Goal: Information Seeking & Learning: Check status

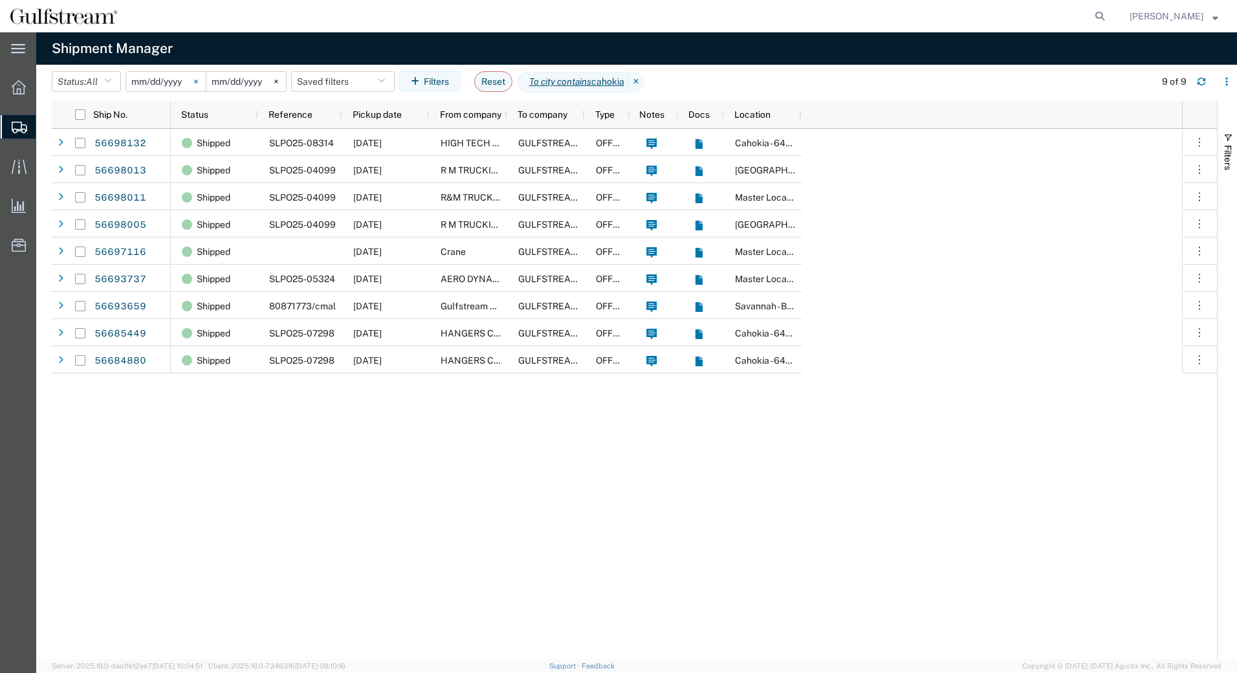
click at [198, 82] on icon at bounding box center [196, 82] width 4 height 4
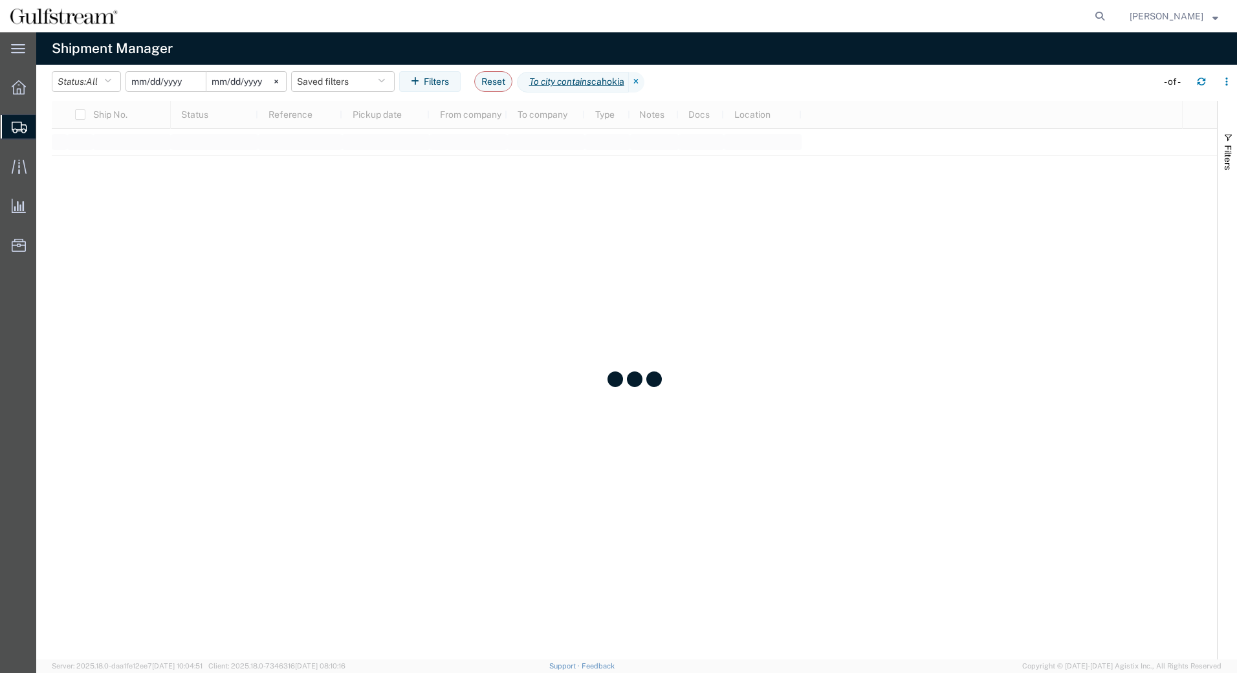
click at [168, 78] on input "date" at bounding box center [166, 81] width 80 height 19
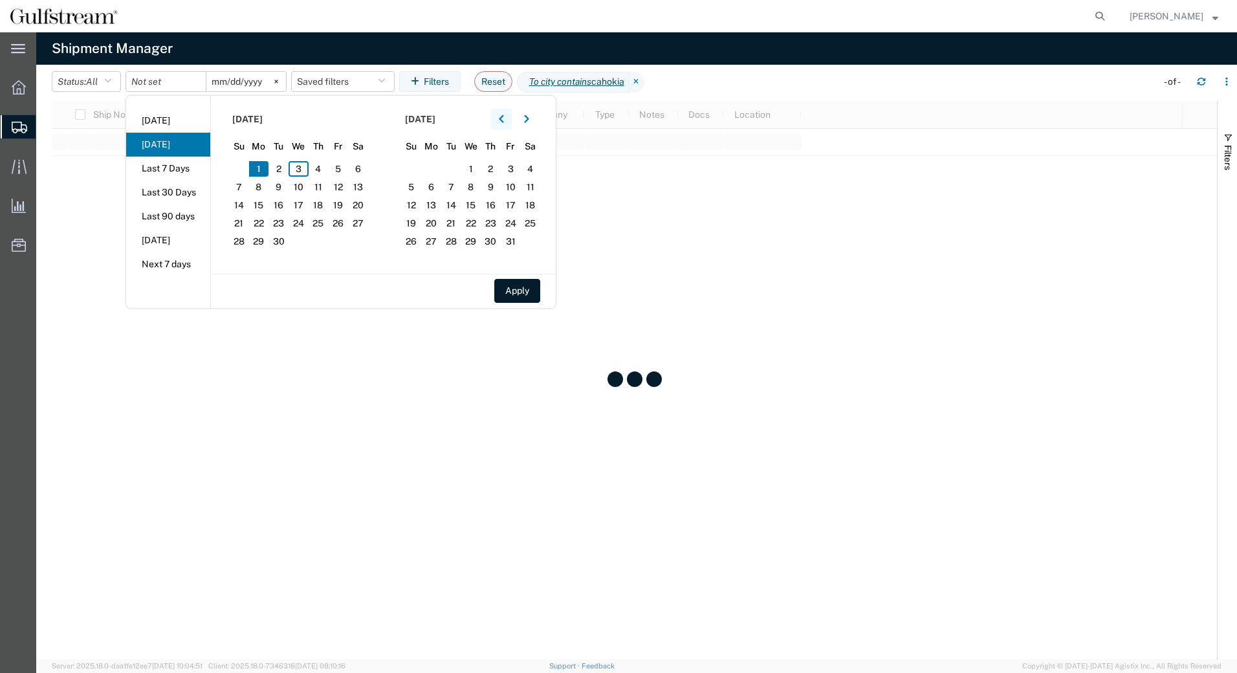
click at [502, 119] on button "button" at bounding box center [501, 119] width 21 height 21
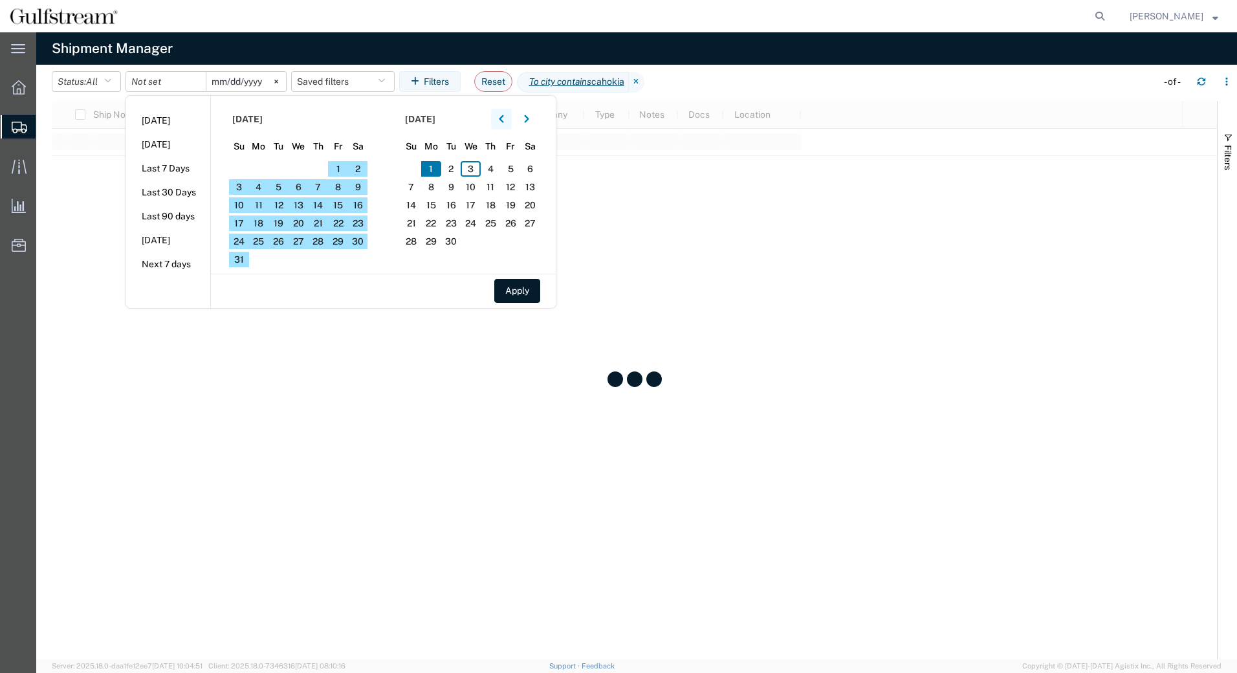
click at [502, 119] on button "button" at bounding box center [501, 119] width 21 height 21
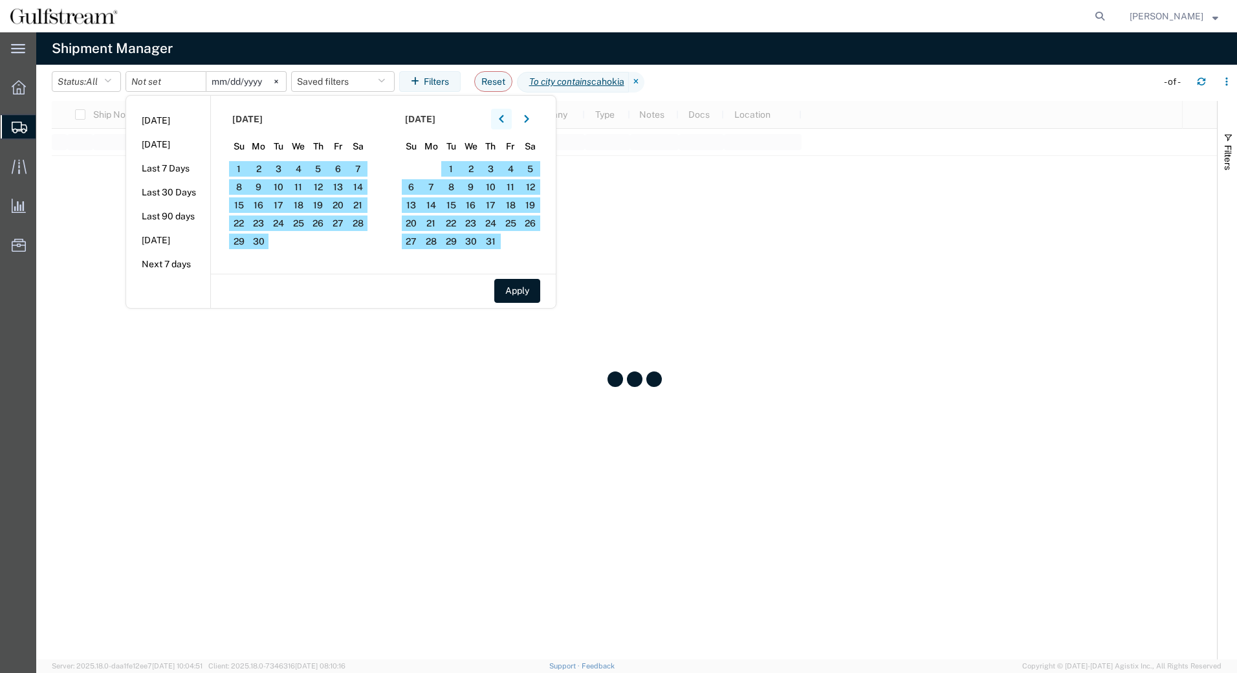
click at [502, 119] on button "button" at bounding box center [501, 119] width 21 height 21
click at [341, 206] on span "16" at bounding box center [338, 205] width 20 height 16
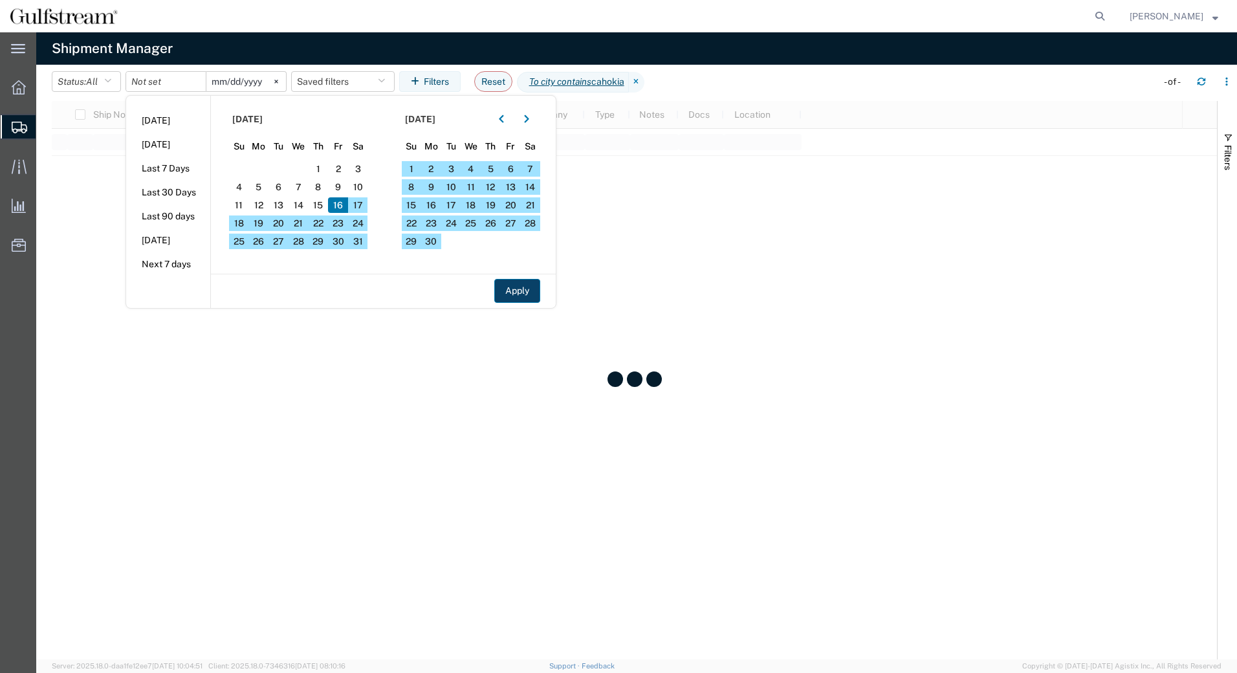
click at [531, 287] on button "Apply" at bounding box center [517, 291] width 46 height 24
type input "[DATE]"
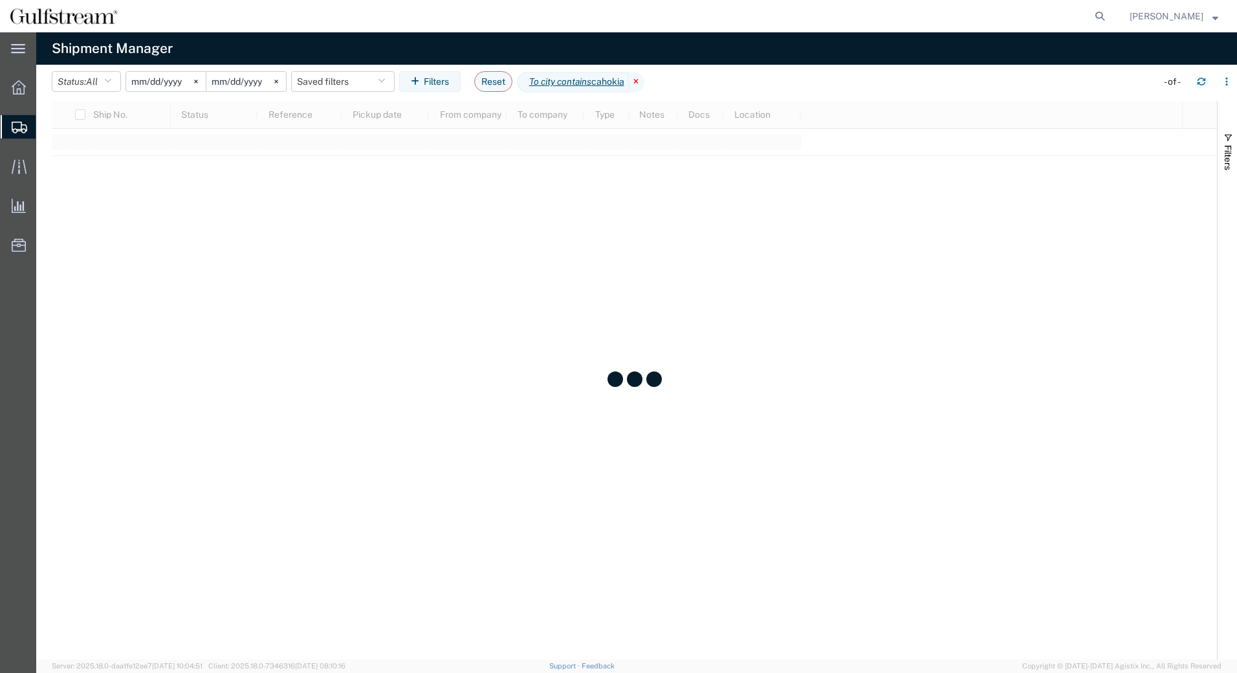
click at [645, 82] on icon at bounding box center [637, 82] width 16 height 21
click at [228, 80] on input "[DATE]" at bounding box center [246, 81] width 80 height 19
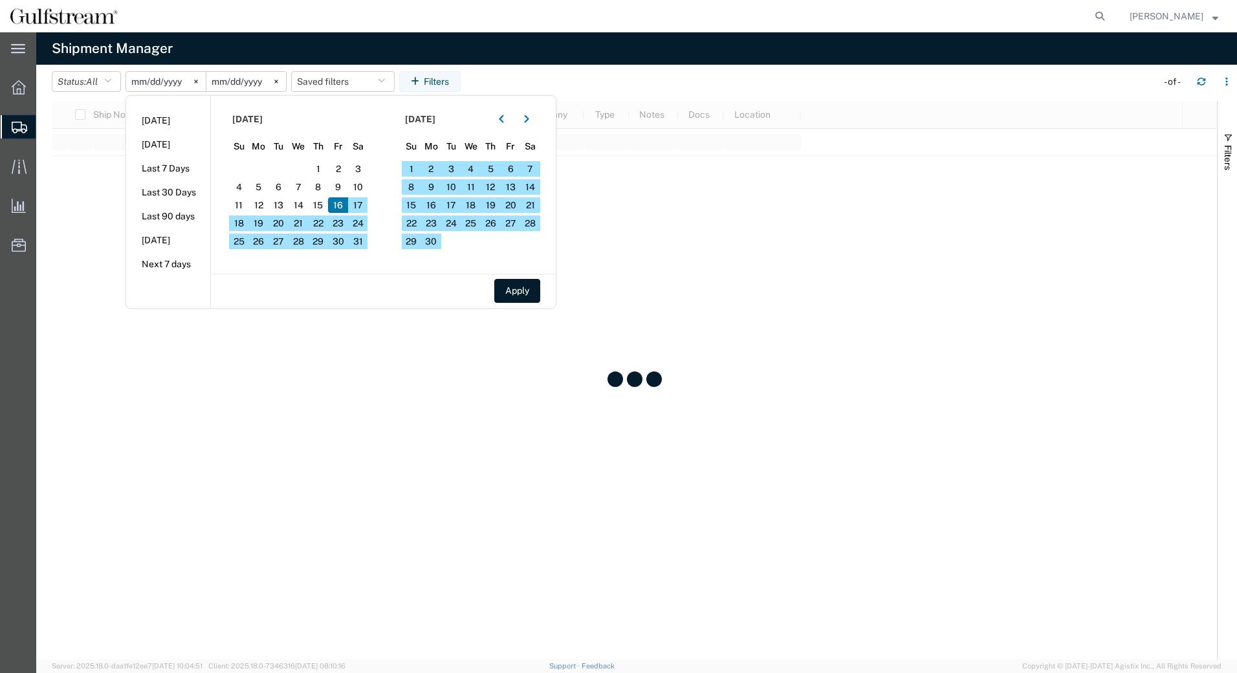
type input "[DATE]"
click at [516, 286] on button "Apply" at bounding box center [517, 291] width 46 height 24
type input "[DATE]"
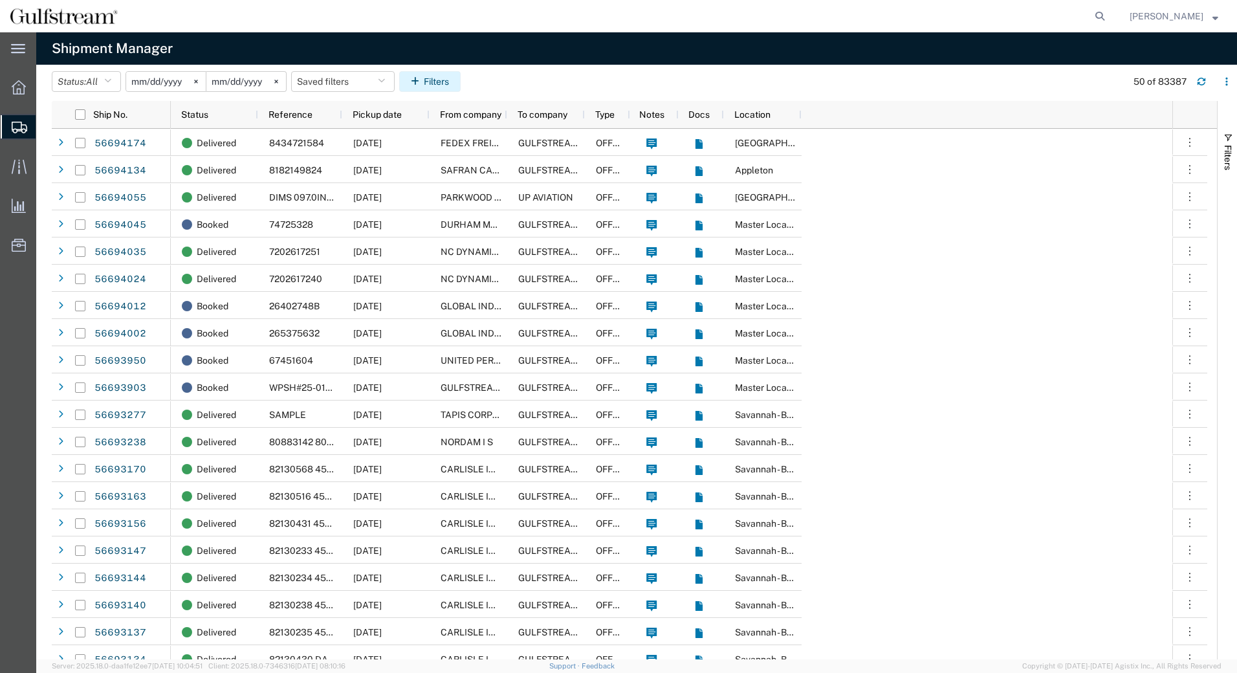
click at [430, 84] on button "Filters" at bounding box center [429, 81] width 61 height 21
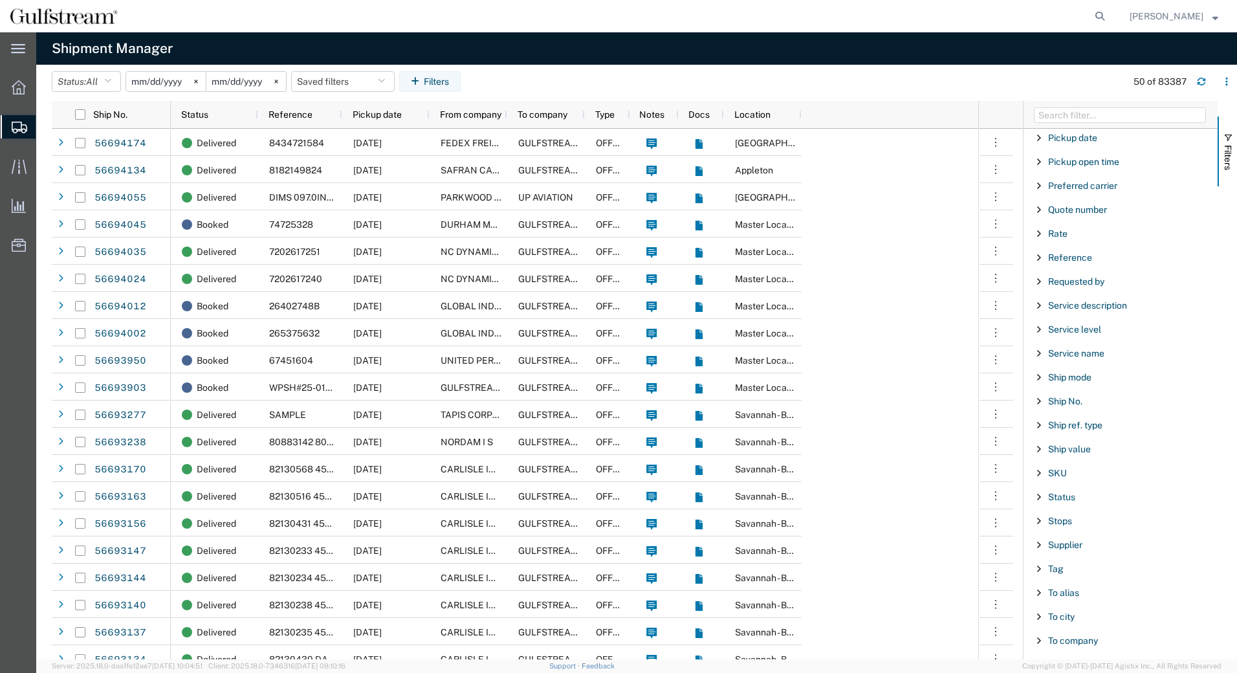
scroll to position [971, 0]
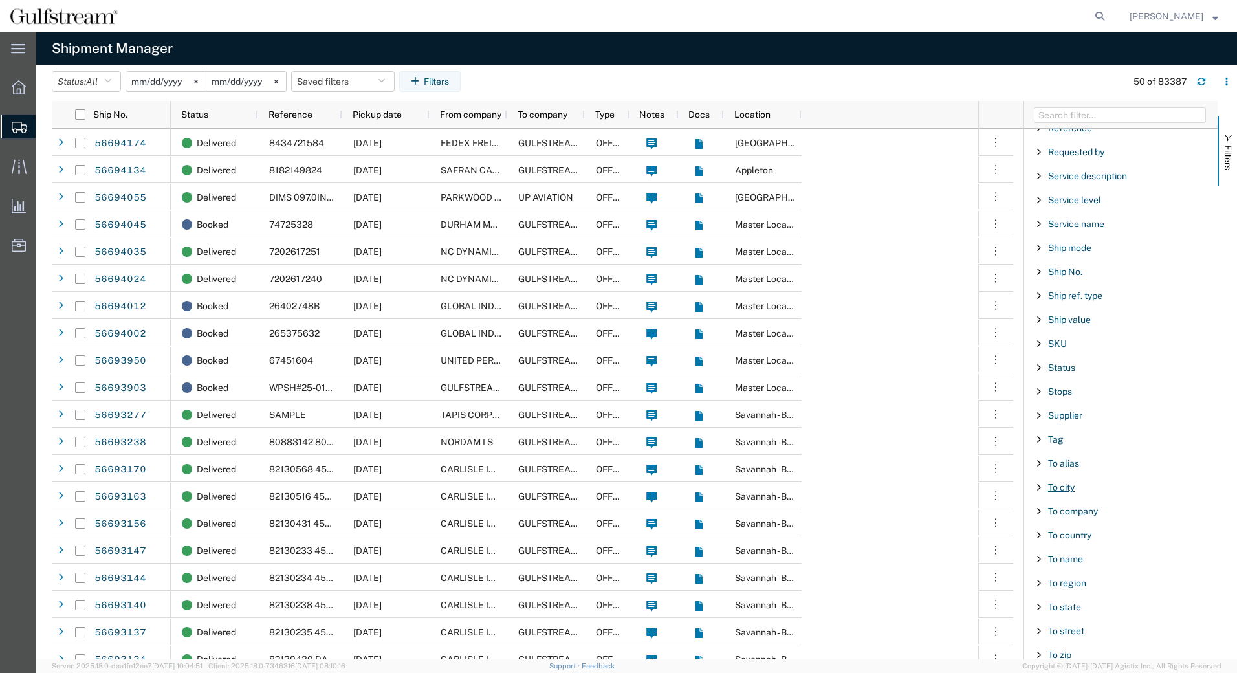
click at [1070, 488] on span "To city" at bounding box center [1061, 487] width 27 height 10
click at [1068, 539] on input "Filter Value" at bounding box center [1126, 542] width 170 height 16
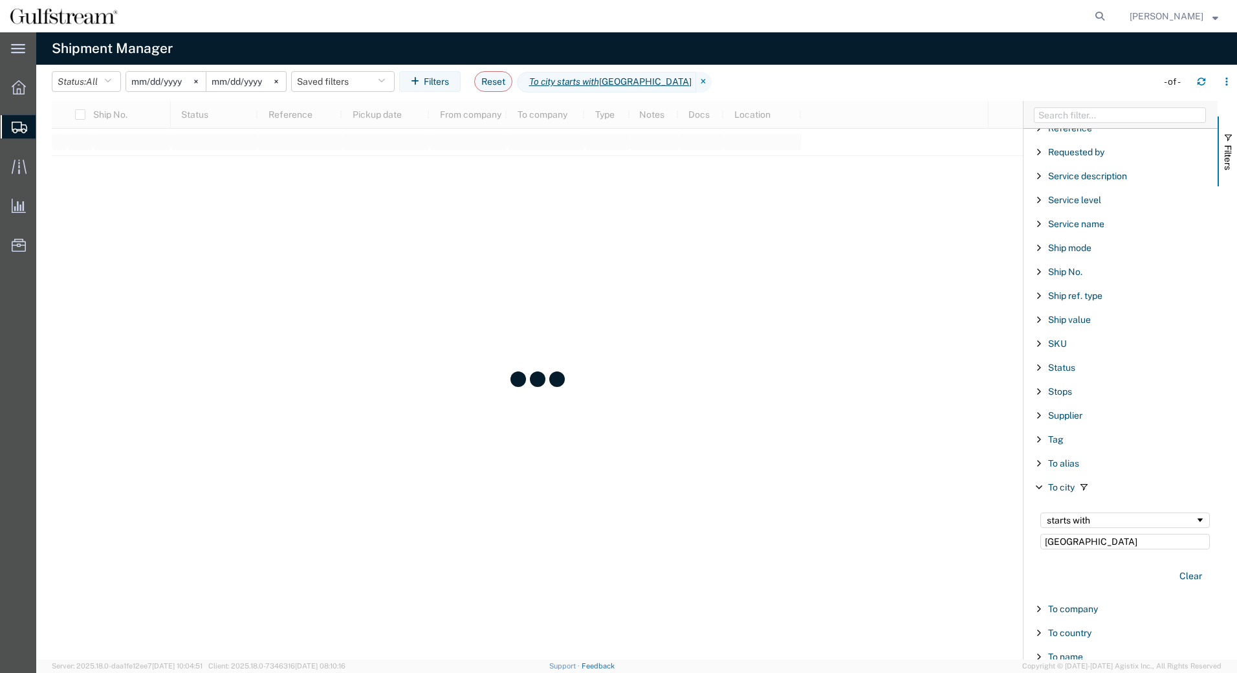
type input "[GEOGRAPHIC_DATA]"
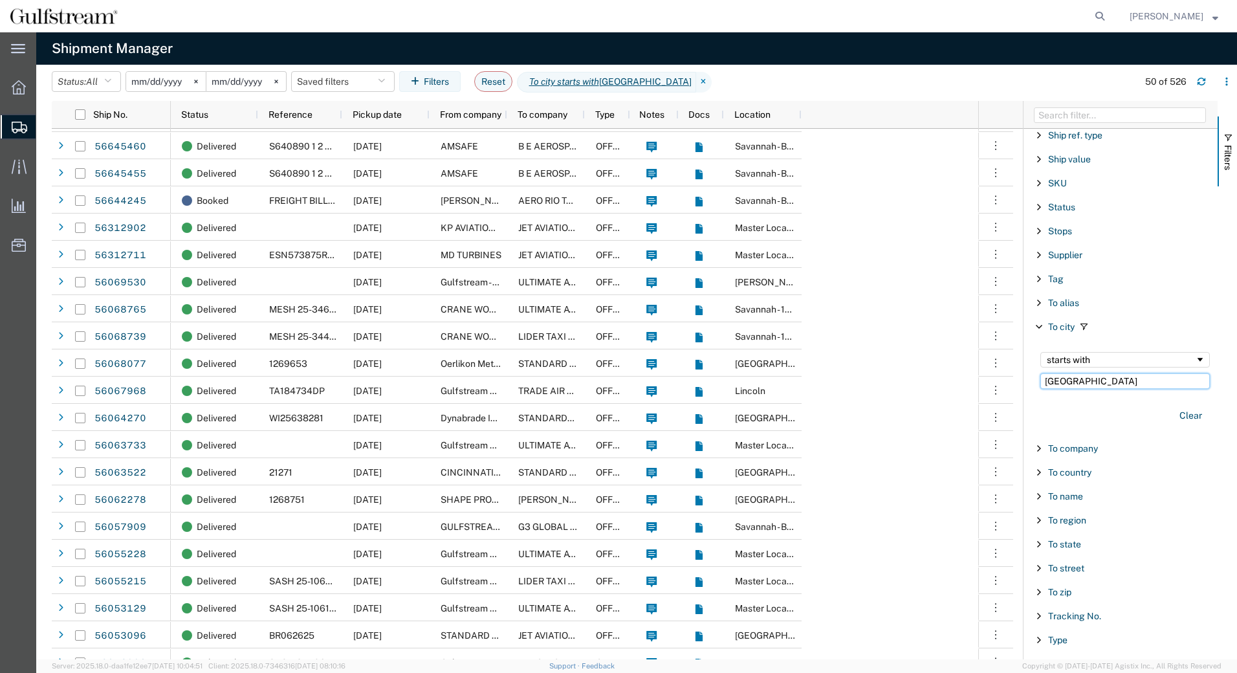
scroll to position [1147, 0]
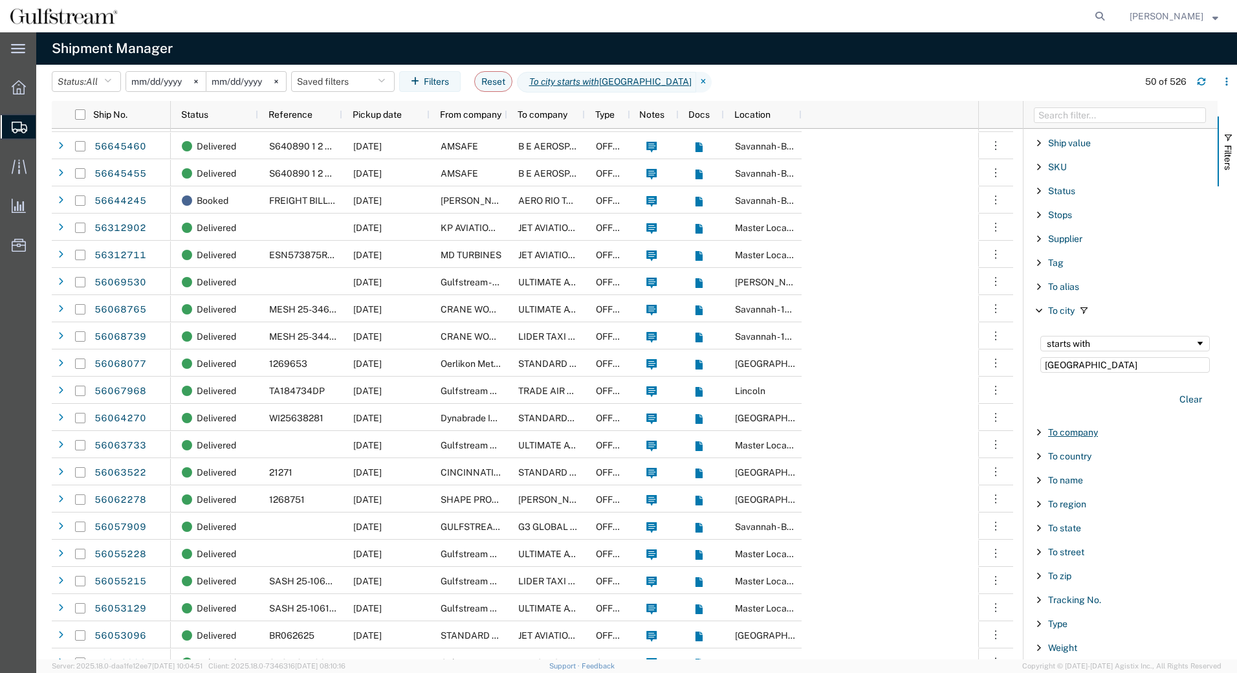
click at [1078, 430] on span "To company" at bounding box center [1073, 432] width 50 height 10
click at [1072, 487] on input "Filter Value" at bounding box center [1126, 487] width 170 height 16
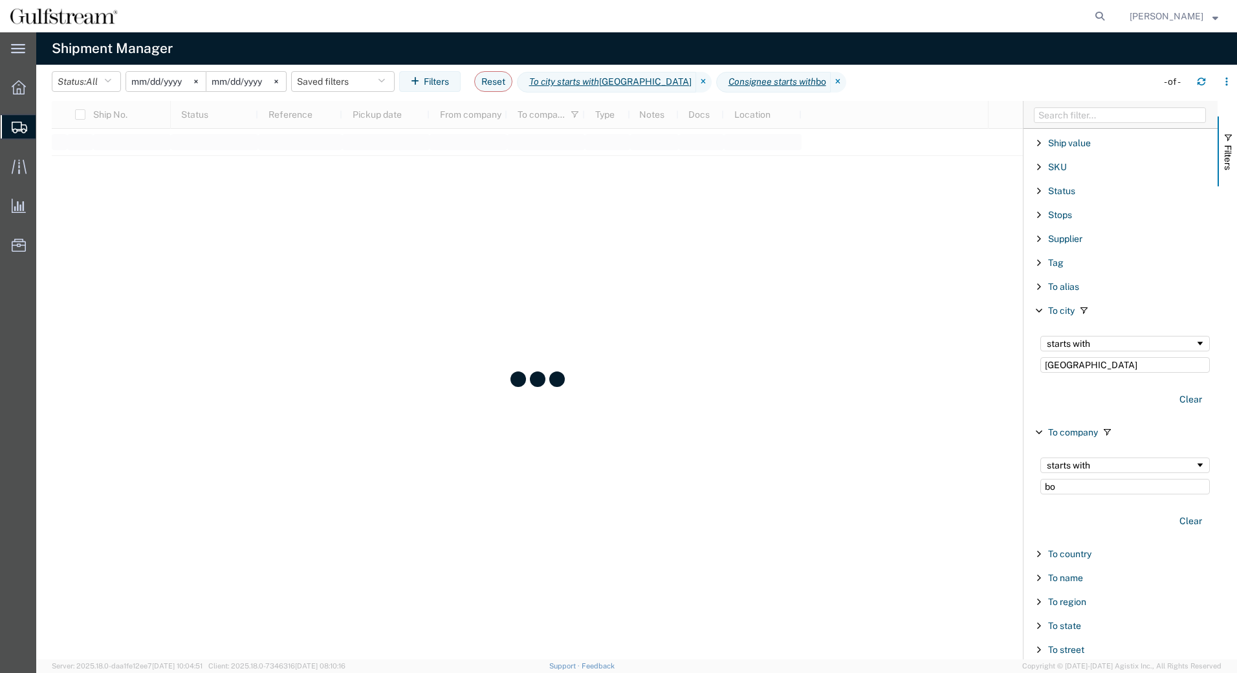
type input "bo"
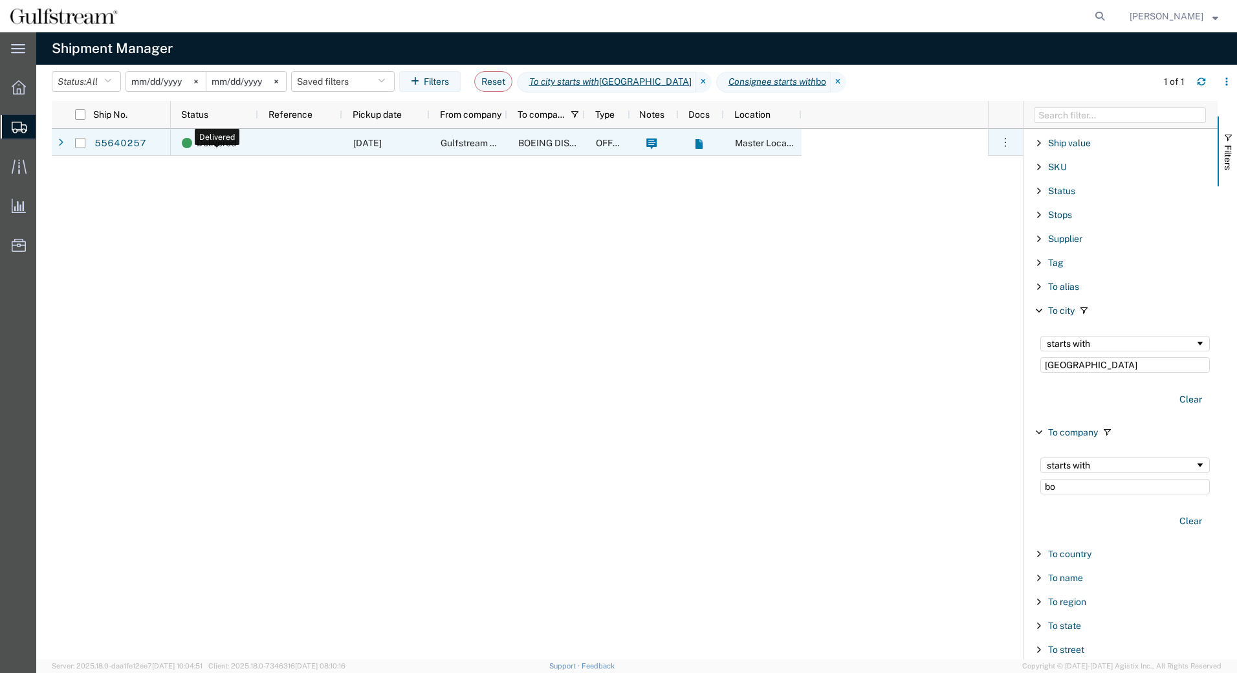
click at [206, 145] on span "Delivered" at bounding box center [216, 142] width 39 height 27
